Goal: Task Accomplishment & Management: Manage account settings

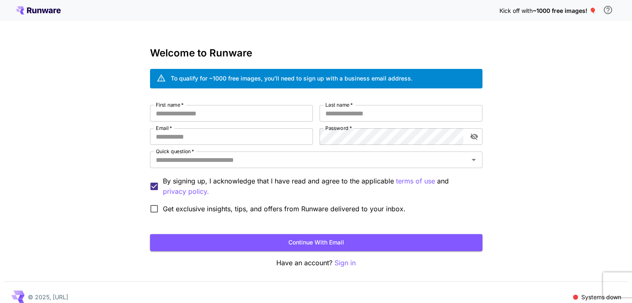
click at [527, 203] on div "Kick off with ~1000 free images! 🎈 Welcome to Runware To qualify for ~1000 free…" at bounding box center [316, 156] width 632 height 313
click at [227, 119] on input "First name   *" at bounding box center [231, 113] width 163 height 17
click at [343, 262] on p "Sign in" at bounding box center [345, 263] width 21 height 10
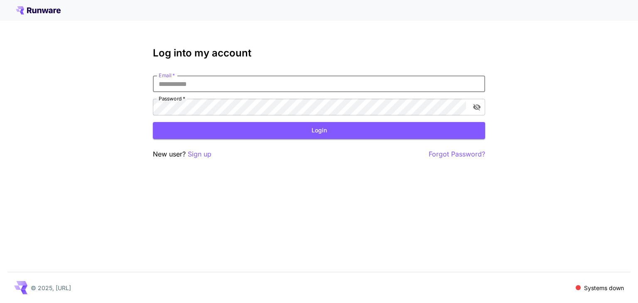
click at [286, 89] on input "Email   *" at bounding box center [319, 84] width 333 height 17
type input "**********"
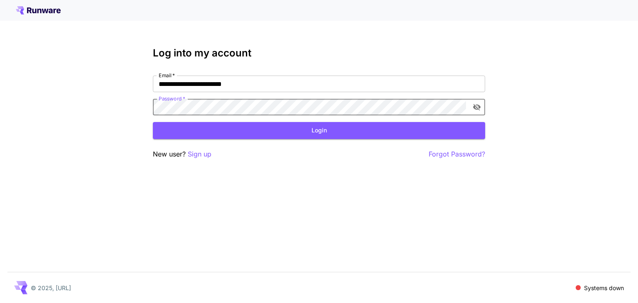
click button "Login" at bounding box center [319, 130] width 333 height 17
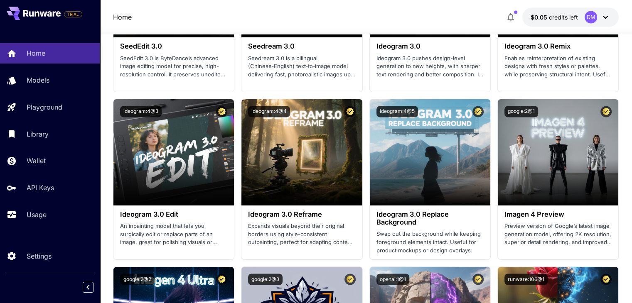
scroll to position [1330, 0]
